Goal: Task Accomplishment & Management: Manage account settings

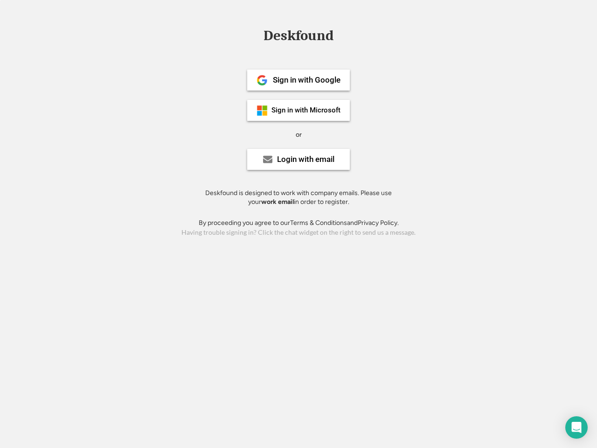
click at [299, 133] on div "or" at bounding box center [299, 134] width 6 height 9
click at [299, 37] on div "Deskfound" at bounding box center [298, 35] width 79 height 14
click at [255, 35] on div "Deskfound" at bounding box center [298, 37] width 597 height 18
click at [299, 37] on div "Deskfound" at bounding box center [298, 35] width 79 height 14
click at [299, 134] on div "or" at bounding box center [299, 134] width 6 height 9
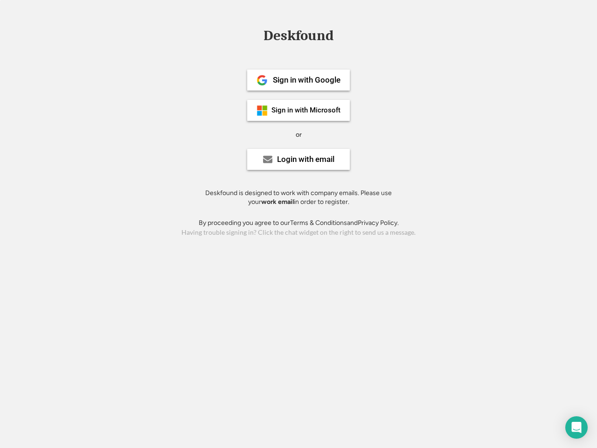
click at [299, 80] on div "Sign in with Google" at bounding box center [307, 80] width 68 height 8
click at [307, 80] on div "Sign in with Google" at bounding box center [307, 80] width 68 height 8
click at [262, 80] on img at bounding box center [262, 80] width 11 height 11
click at [299, 110] on div "Sign in with Microsoft" at bounding box center [306, 110] width 69 height 7
click at [307, 110] on div "Sign in with Microsoft" at bounding box center [306, 110] width 69 height 7
